Goal: Navigation & Orientation: Find specific page/section

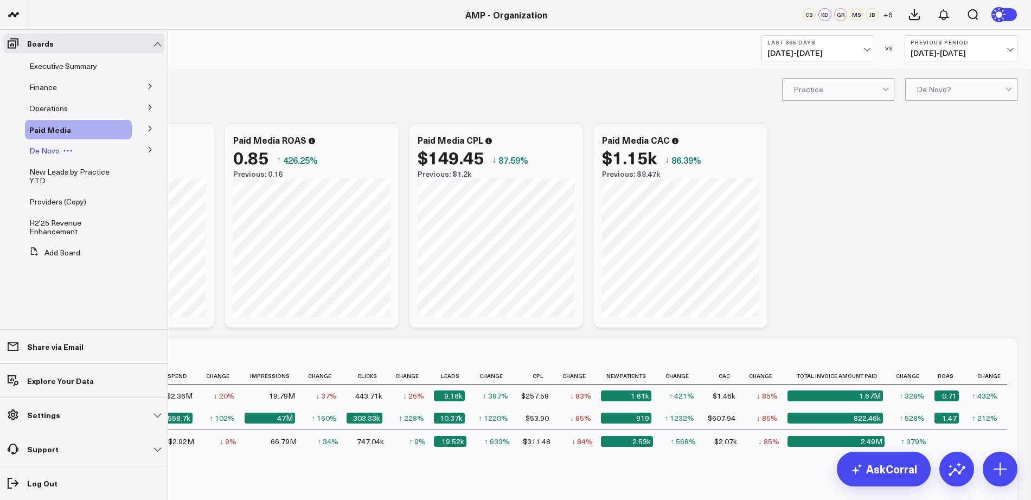
click at [43, 146] on span "De Novo" at bounding box center [44, 150] width 30 height 10
click at [42, 148] on span "De Novo" at bounding box center [44, 150] width 30 height 10
click at [150, 151] on icon at bounding box center [150, 149] width 3 height 5
click at [62, 199] on span "De Novo Charts" at bounding box center [63, 198] width 55 height 10
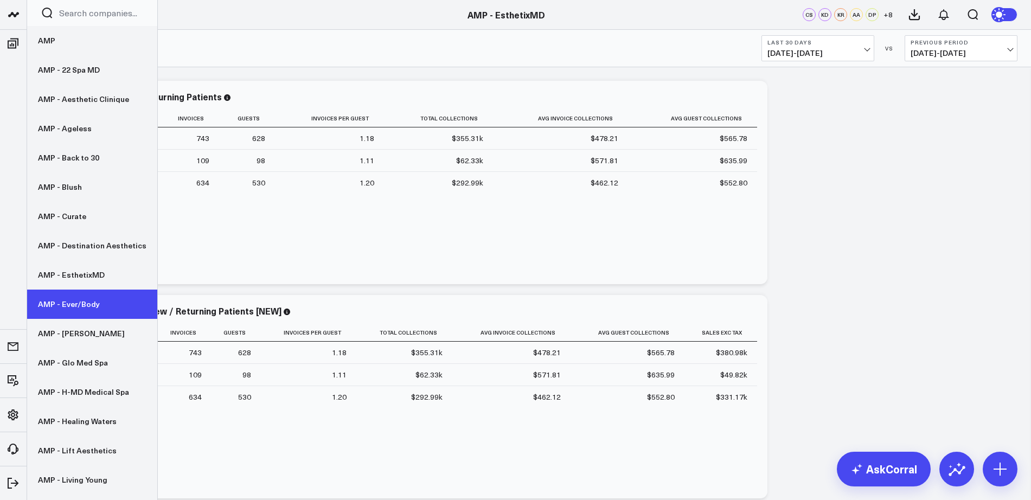
click at [70, 302] on link "AMP - Ever/Body" at bounding box center [92, 303] width 130 height 29
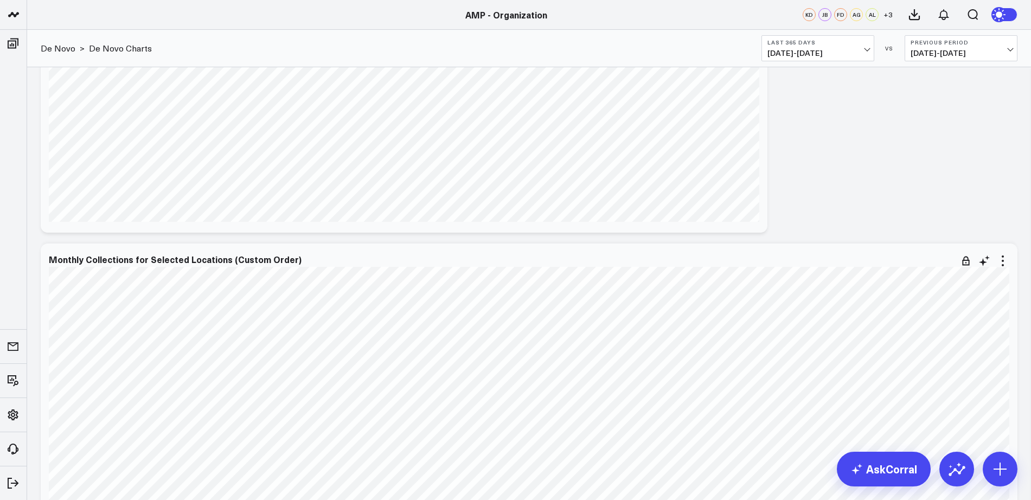
scroll to position [499, 0]
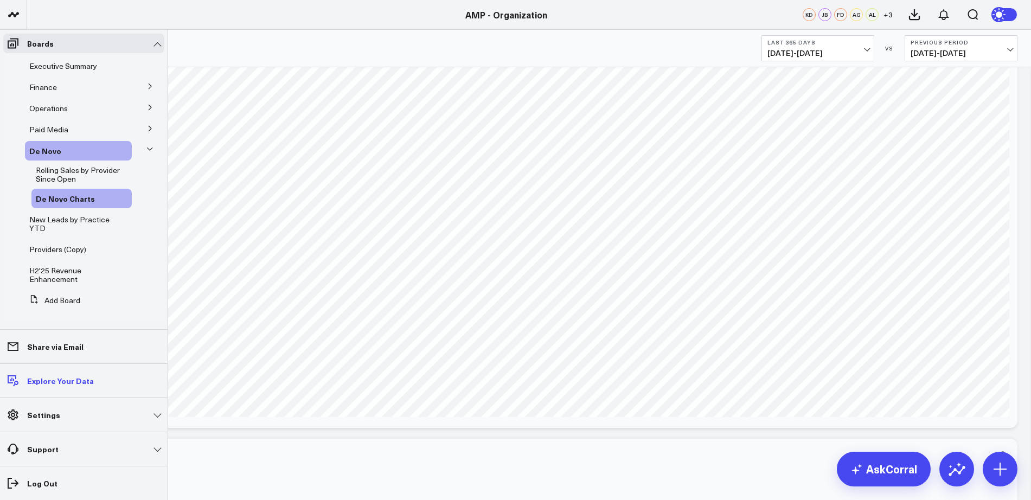
click at [57, 385] on p "Explore Your Data" at bounding box center [60, 380] width 67 height 9
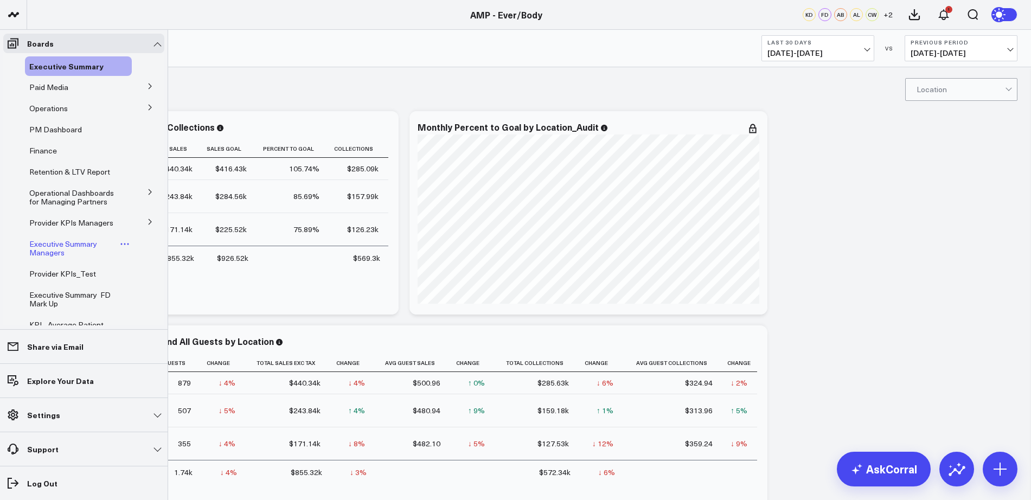
click at [48, 257] on span "Executive Summary Managers" at bounding box center [63, 248] width 68 height 19
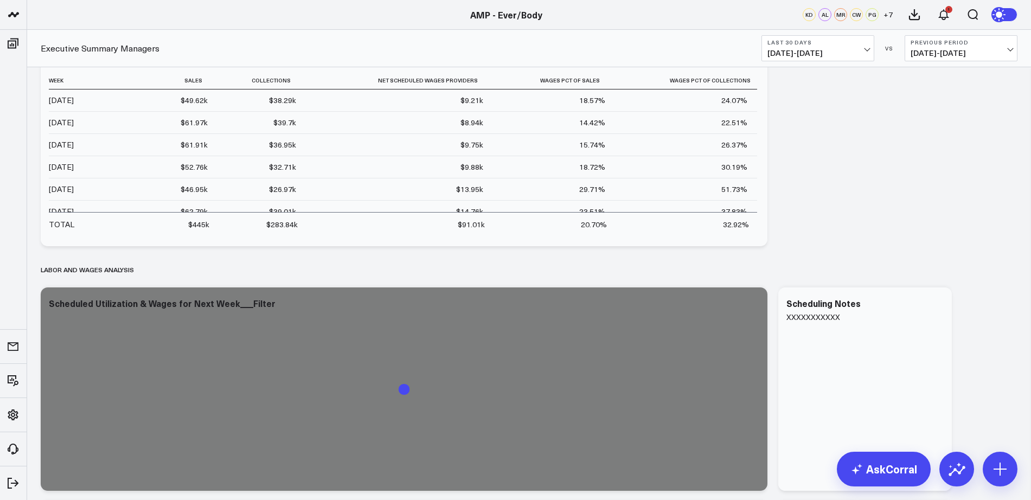
scroll to position [2620, 0]
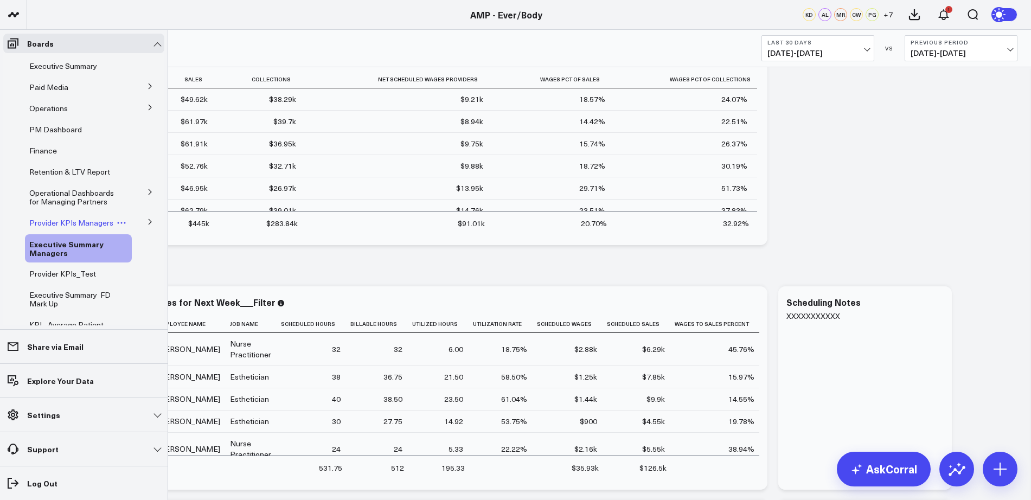
click at [56, 223] on span "Provider KPIs Managers" at bounding box center [71, 222] width 84 height 10
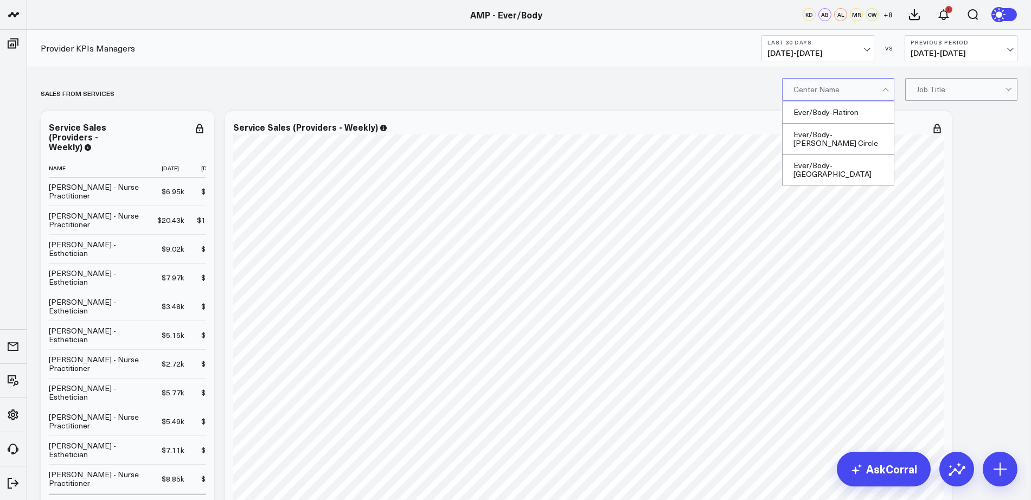
click at [885, 91] on div at bounding box center [885, 91] width 6 height 6
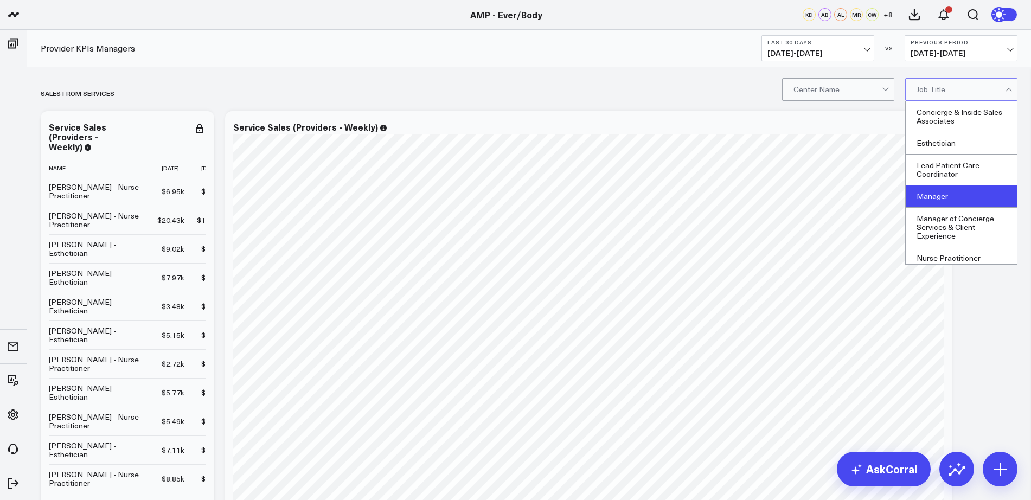
scroll to position [72, 0]
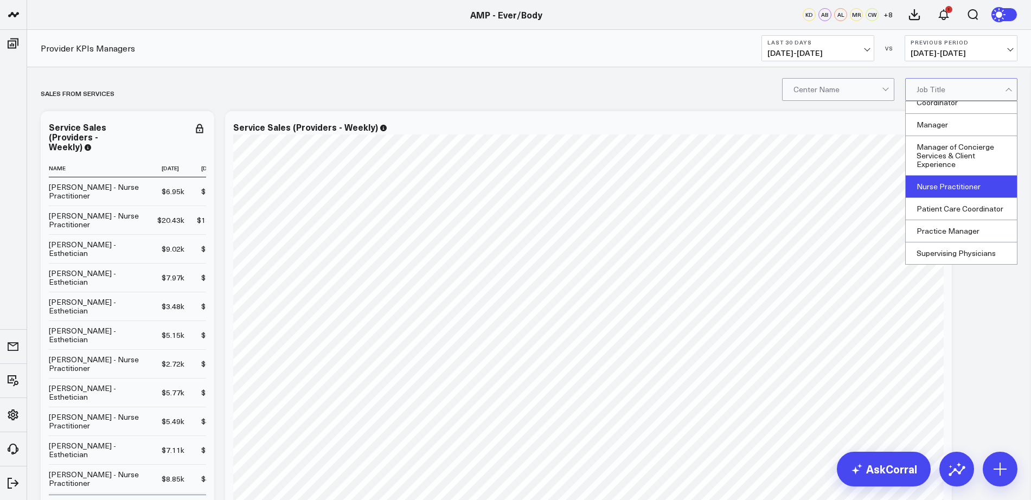
click at [954, 184] on div "Nurse Practitioner" at bounding box center [960, 187] width 111 height 22
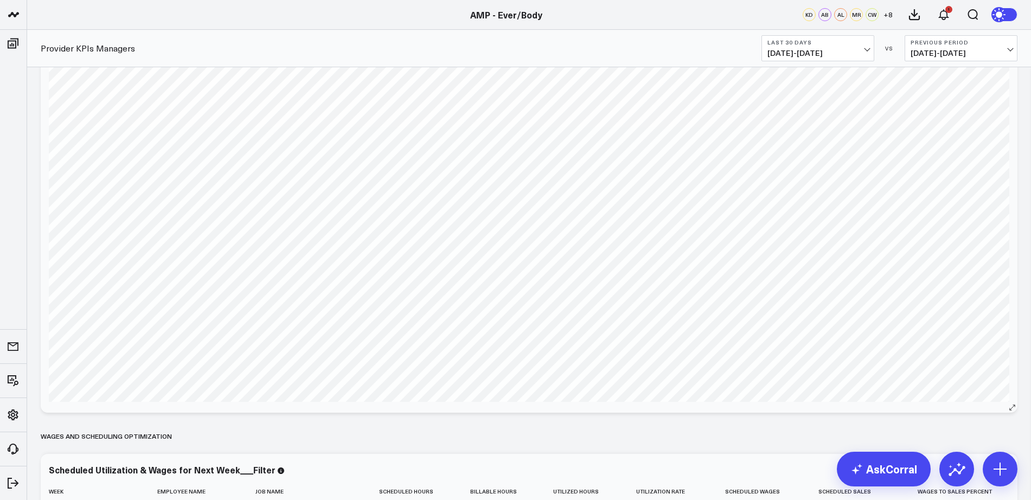
scroll to position [2468, 0]
